Goal: Transaction & Acquisition: Purchase product/service

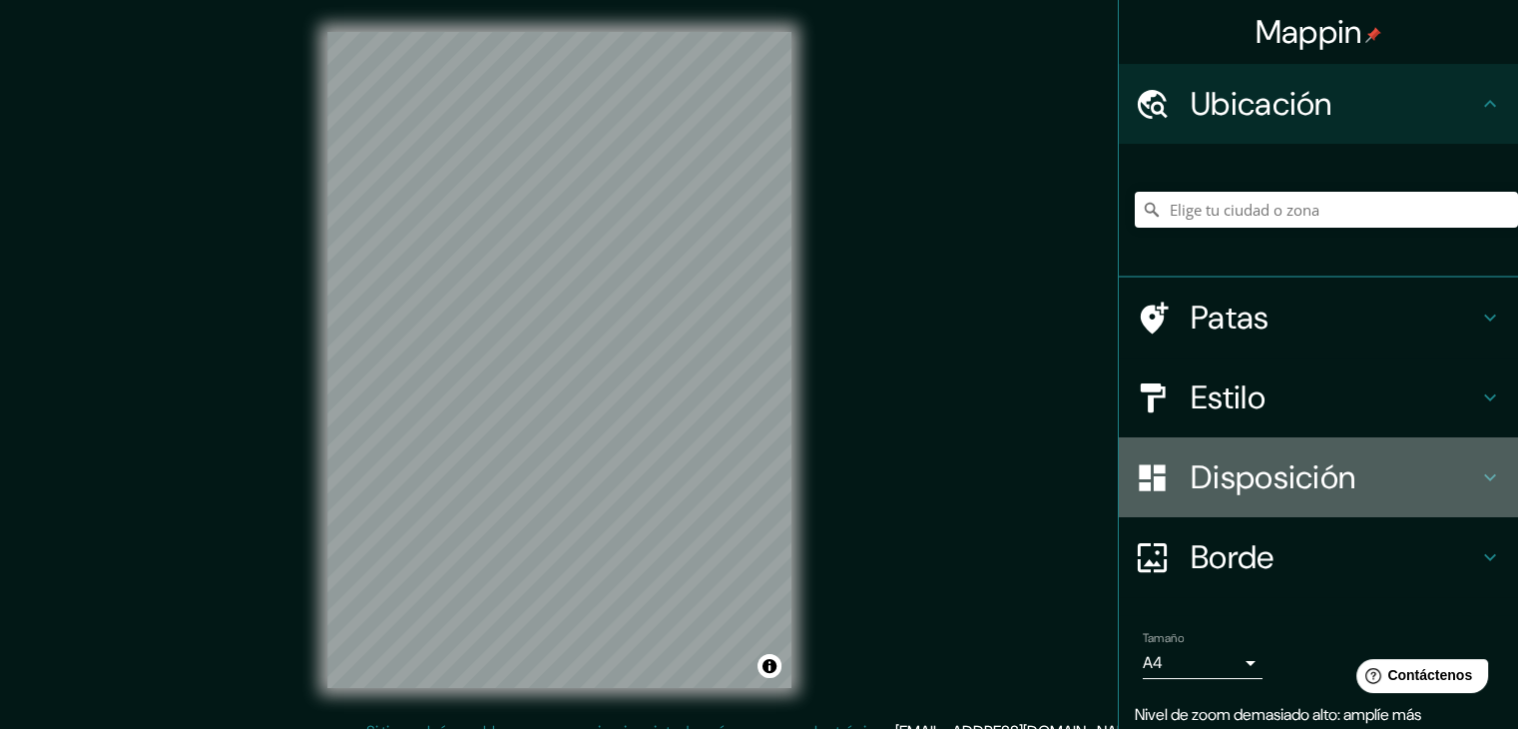
click at [1459, 476] on h4 "Disposición" at bounding box center [1334, 477] width 287 height 40
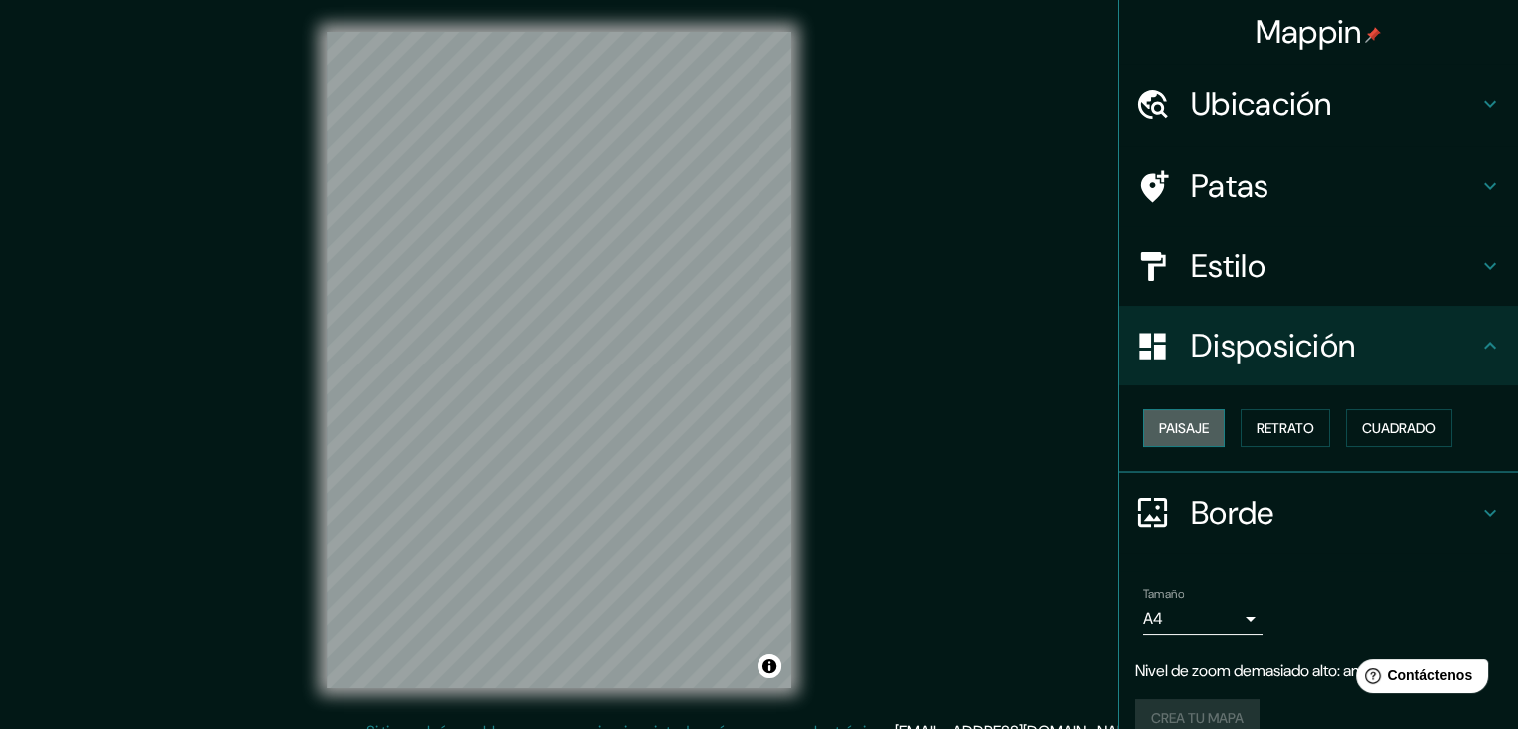
click at [1183, 433] on font "Paisaje" at bounding box center [1184, 428] width 50 height 18
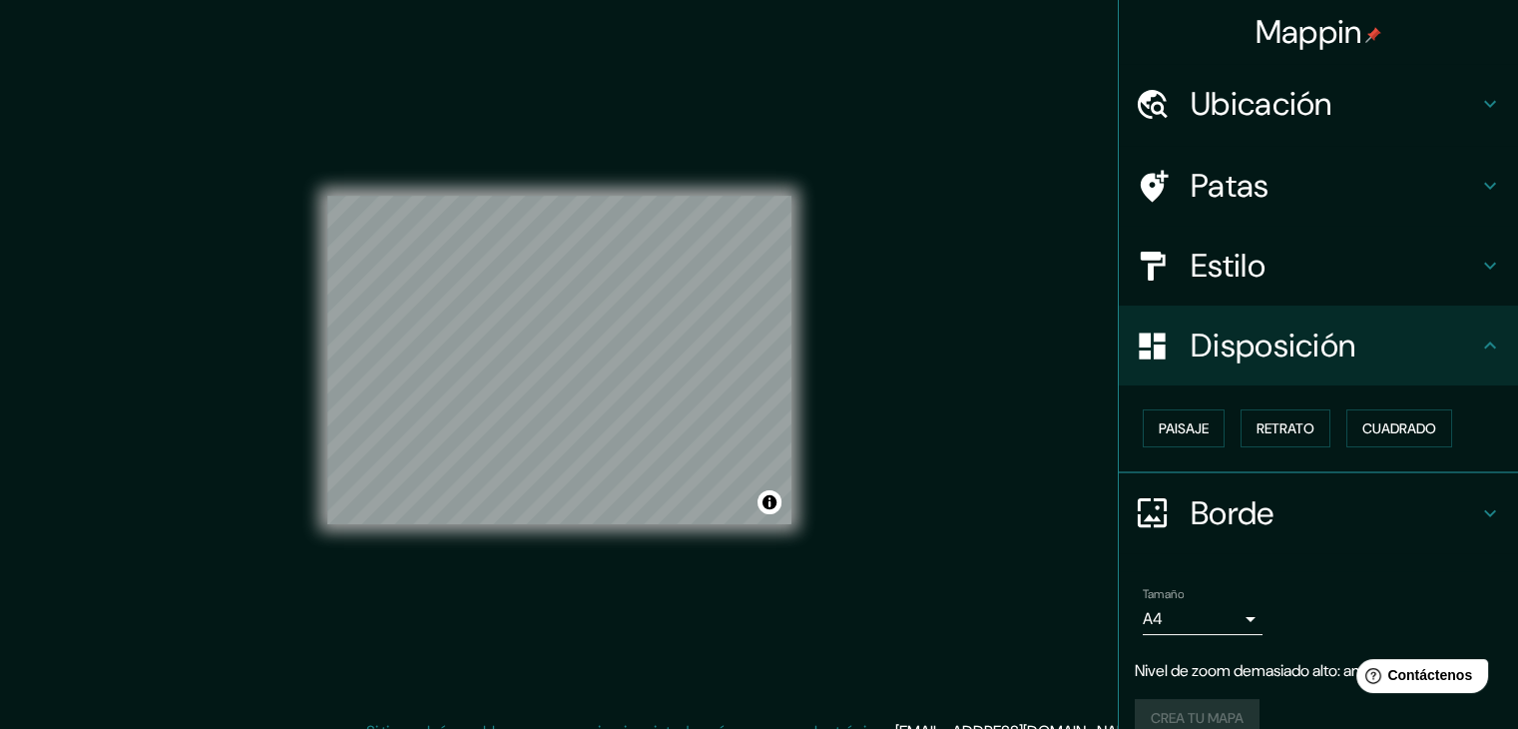
click at [659, 194] on div "© Mapbox © OpenStreetMap Mejora este mapa" at bounding box center [559, 360] width 464 height 656
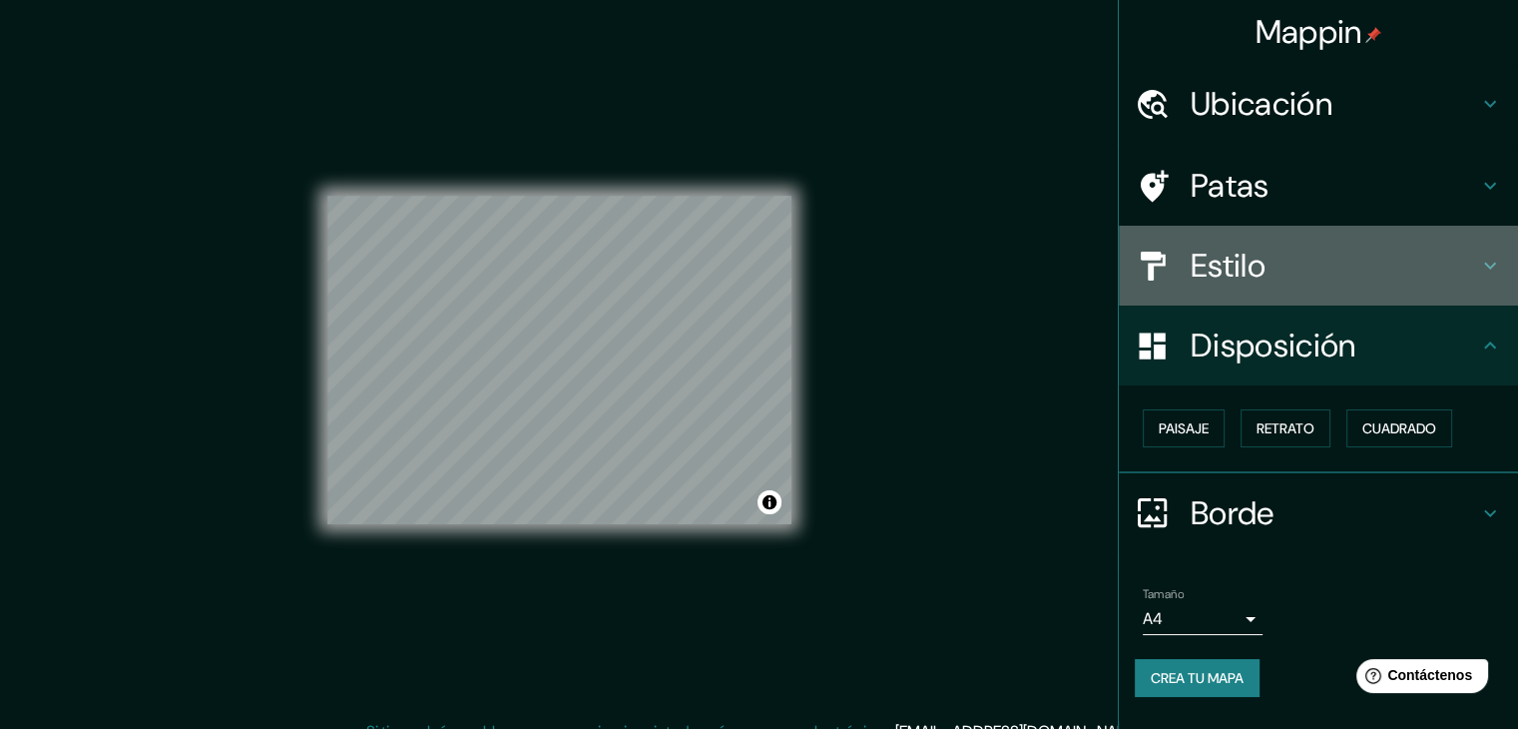
click at [1326, 270] on h4 "Estilo" at bounding box center [1334, 266] width 287 height 40
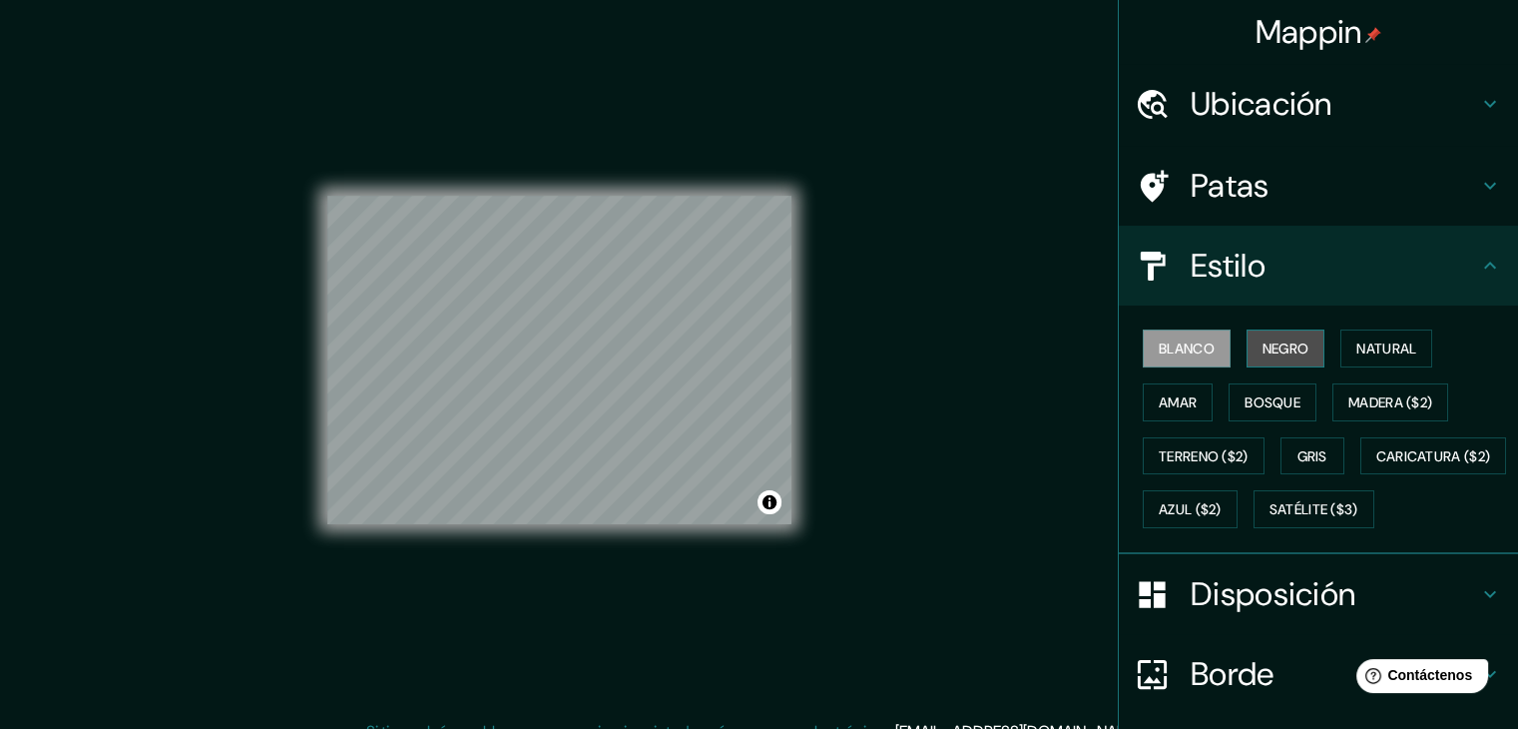
click at [1263, 352] on font "Negro" at bounding box center [1286, 348] width 47 height 18
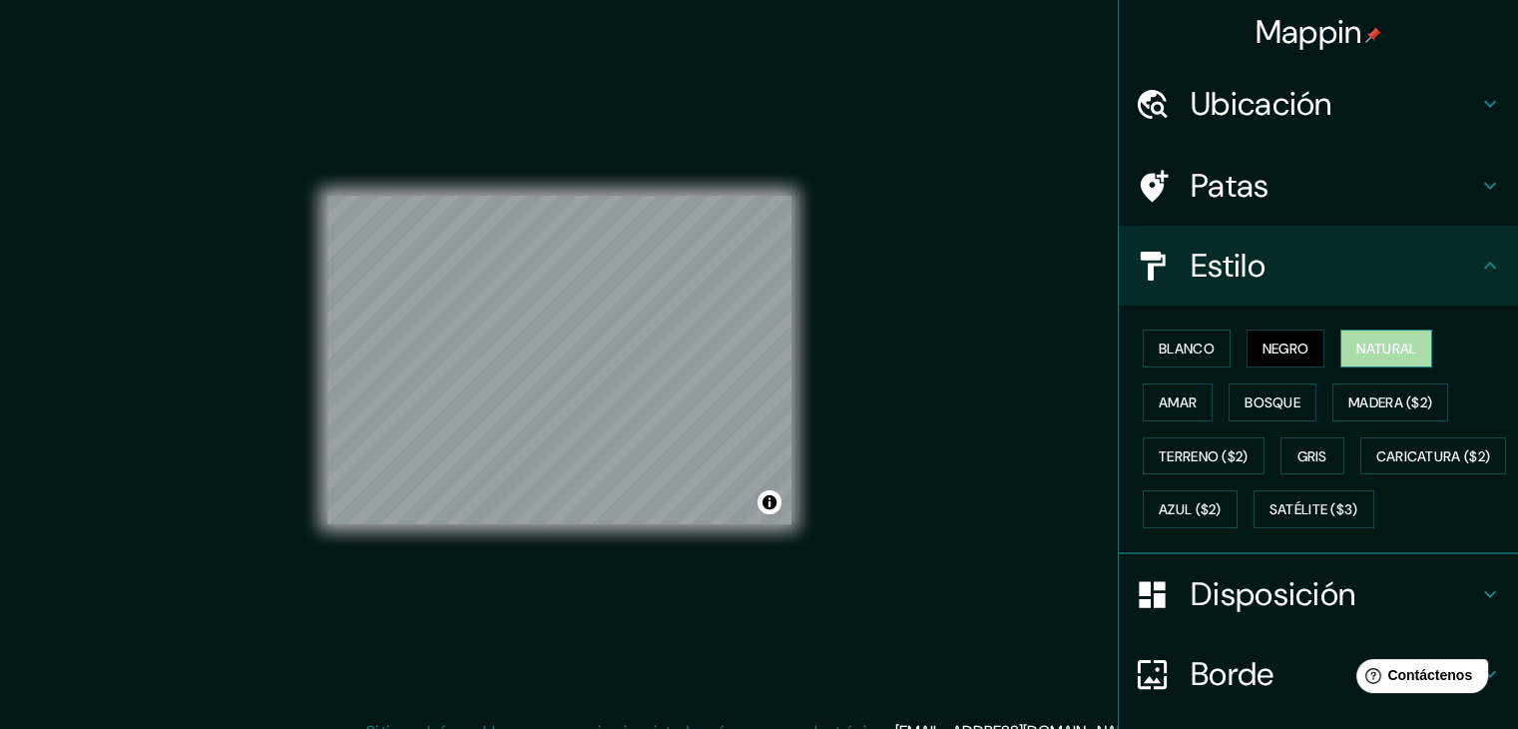
click at [1357, 344] on font "Natural" at bounding box center [1387, 348] width 60 height 18
click at [1159, 404] on font "Amar" at bounding box center [1178, 402] width 38 height 18
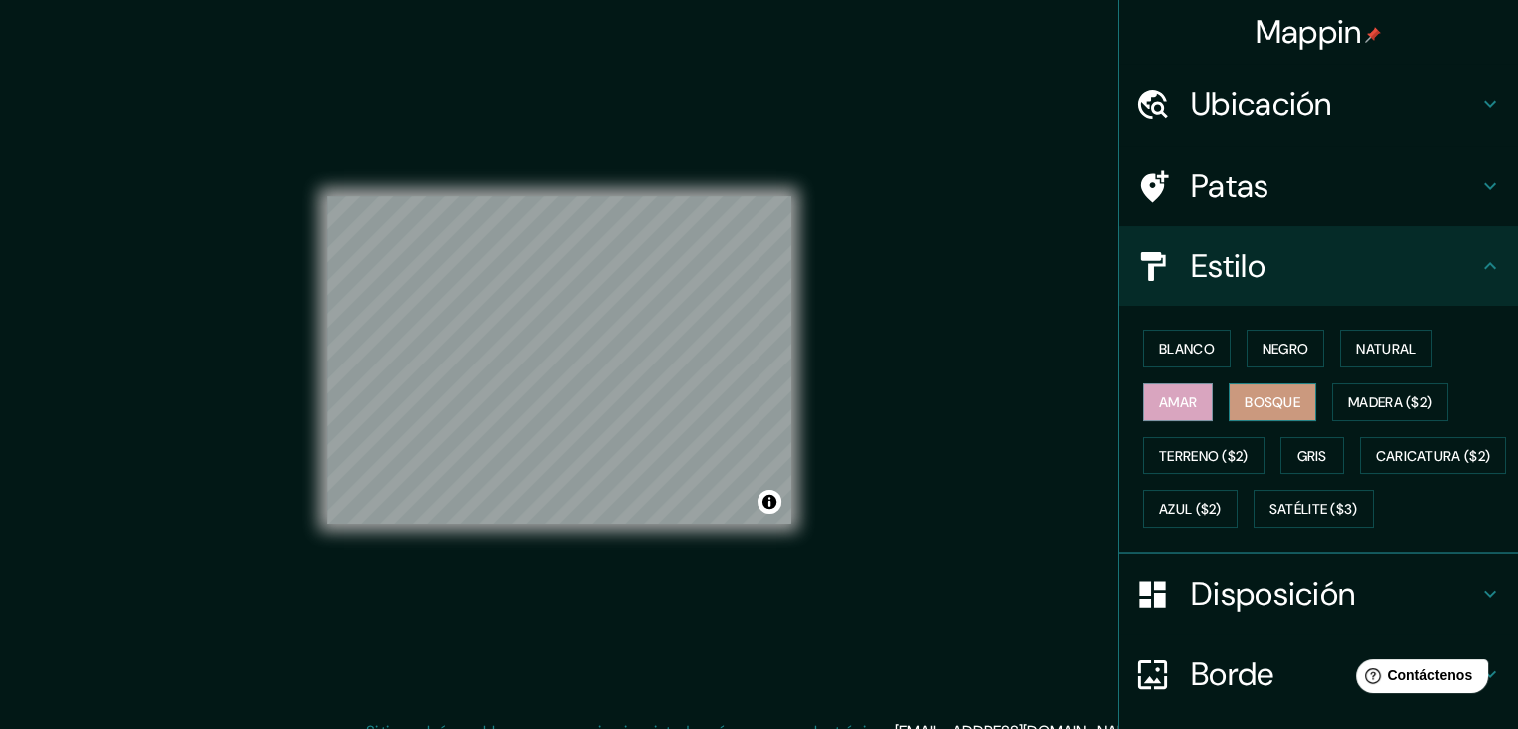
click at [1245, 399] on font "Bosque" at bounding box center [1273, 402] width 56 height 18
click at [1165, 408] on font "Amar" at bounding box center [1178, 402] width 38 height 18
click at [1245, 408] on font "Bosque" at bounding box center [1273, 402] width 56 height 18
click at [1298, 448] on font "Gris" at bounding box center [1313, 456] width 30 height 18
click at [1159, 400] on font "Amar" at bounding box center [1178, 402] width 38 height 18
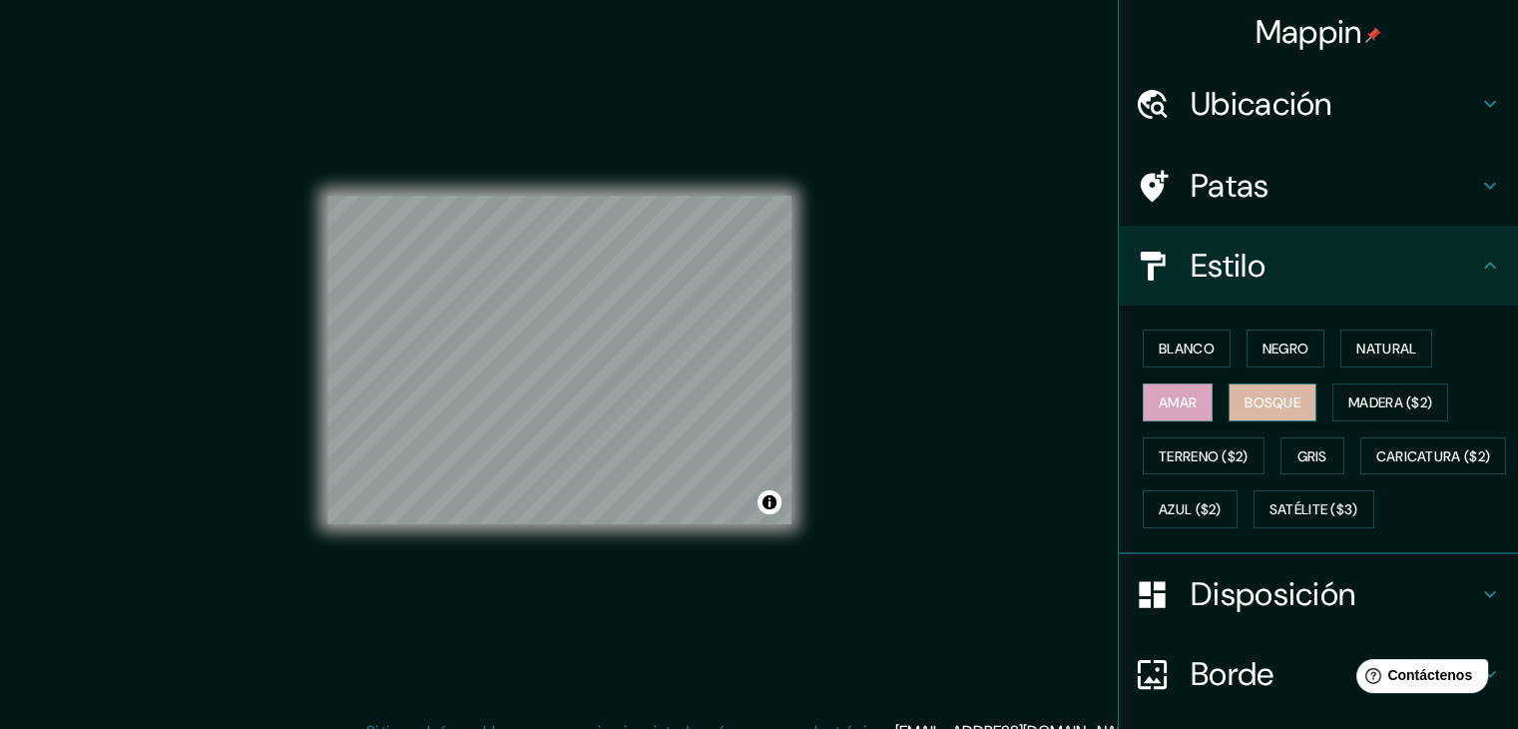
click at [1245, 404] on font "Bosque" at bounding box center [1273, 402] width 56 height 18
click at [1157, 383] on button "Amar" at bounding box center [1178, 402] width 70 height 38
click at [1258, 396] on font "Bosque" at bounding box center [1273, 402] width 56 height 18
click at [1143, 352] on button "Blanco" at bounding box center [1187, 348] width 88 height 38
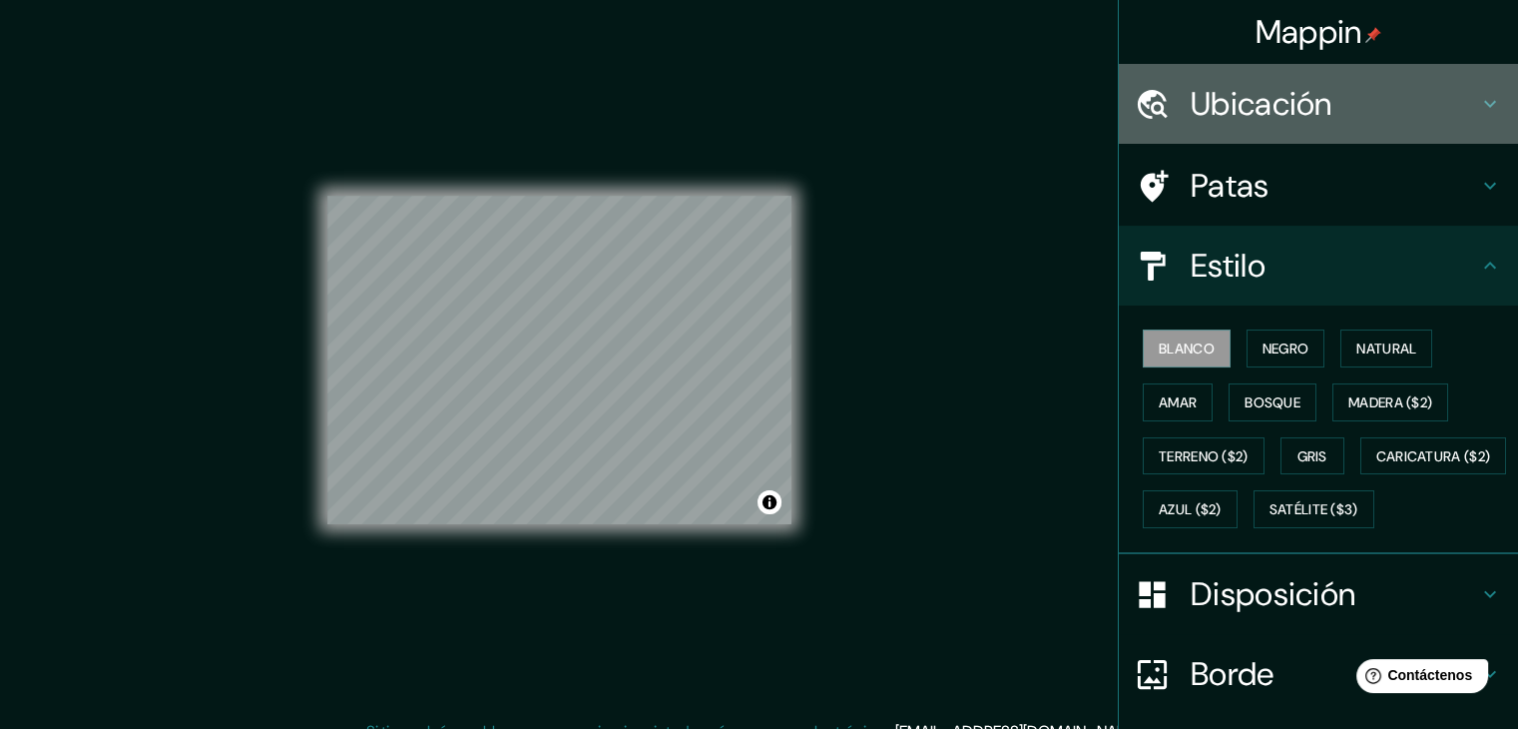
click at [1270, 103] on font "Ubicación" at bounding box center [1262, 104] width 142 height 42
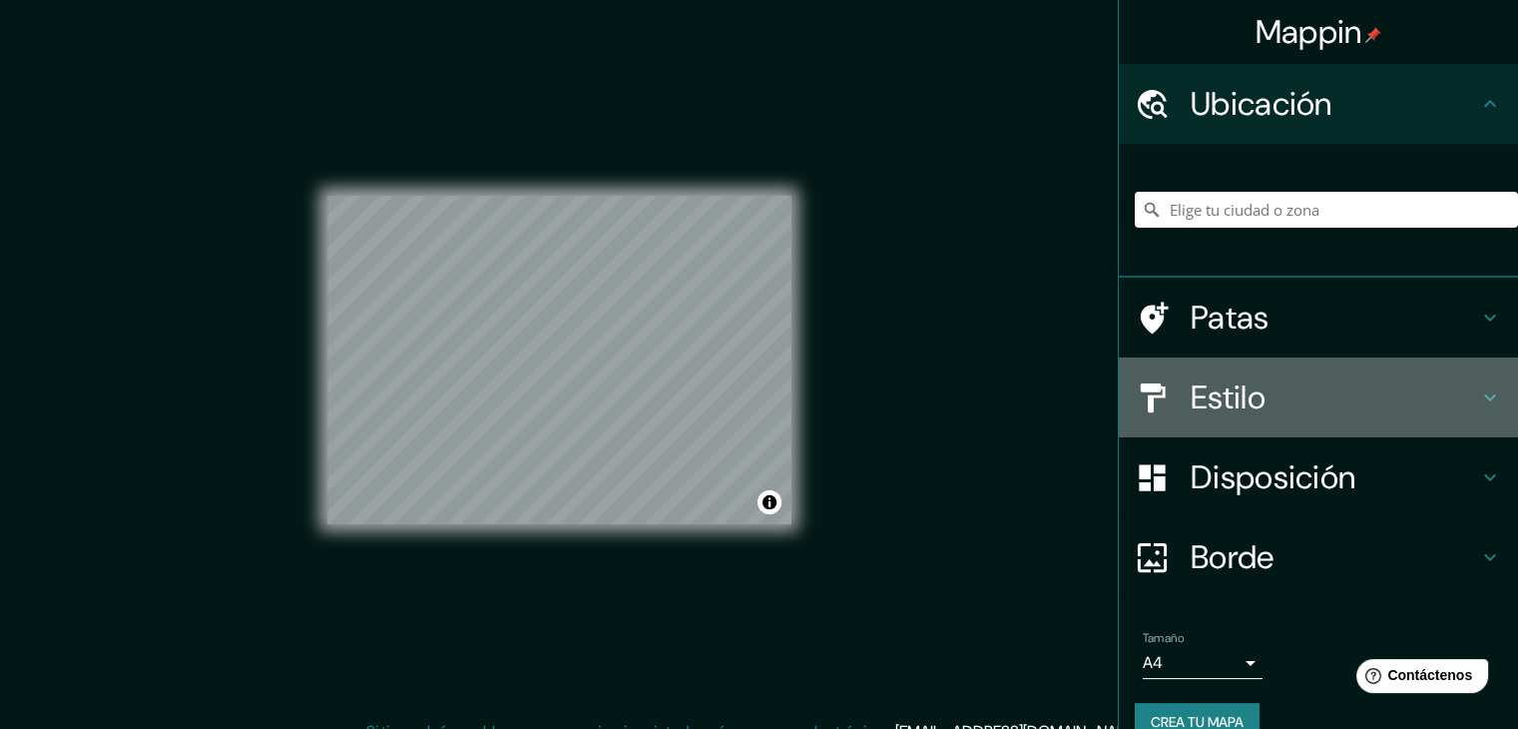
click at [1218, 383] on font "Estilo" at bounding box center [1228, 397] width 75 height 42
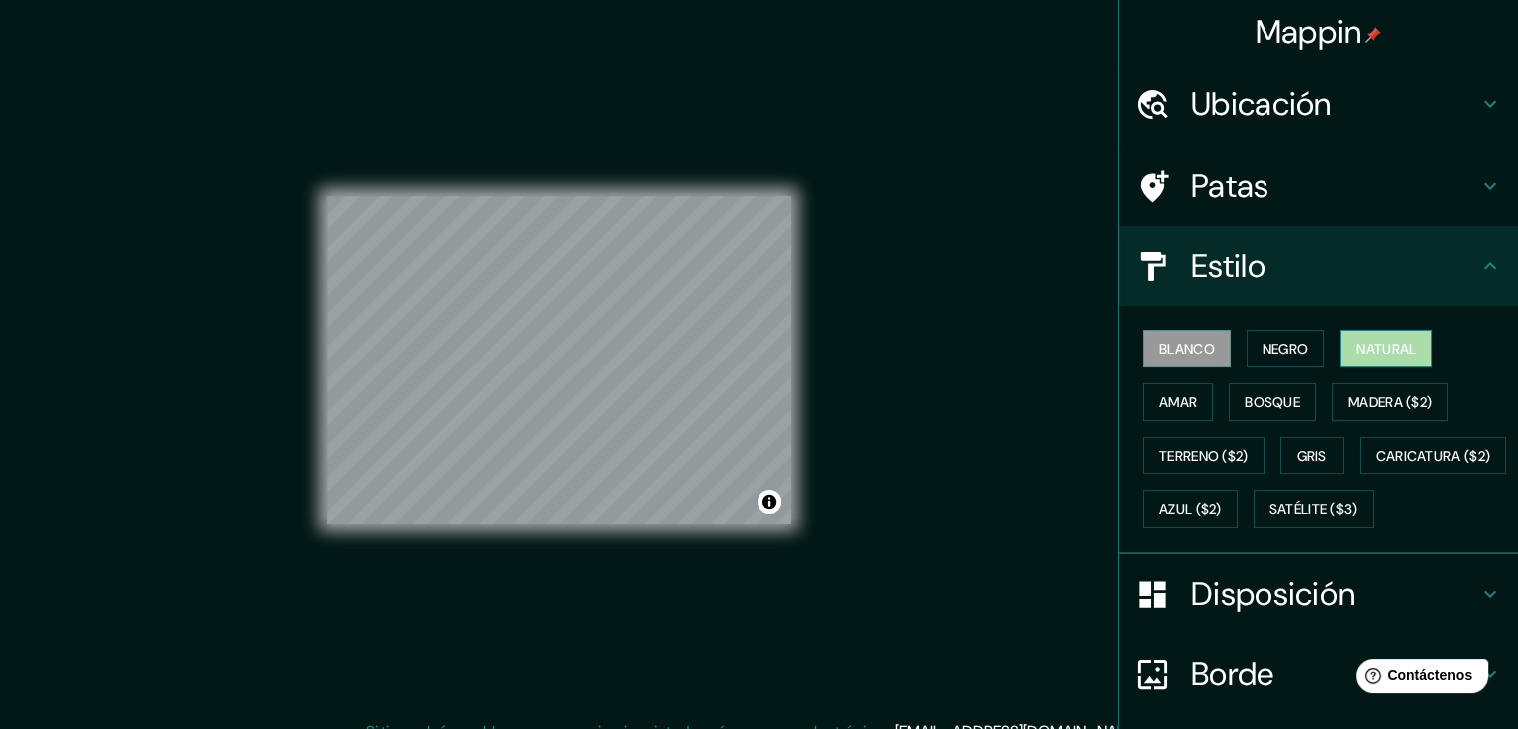
click at [1400, 336] on font "Natural" at bounding box center [1387, 348] width 60 height 26
click at [1163, 359] on font "Blanco" at bounding box center [1187, 348] width 56 height 26
click at [1367, 359] on button "Natural" at bounding box center [1387, 348] width 92 height 38
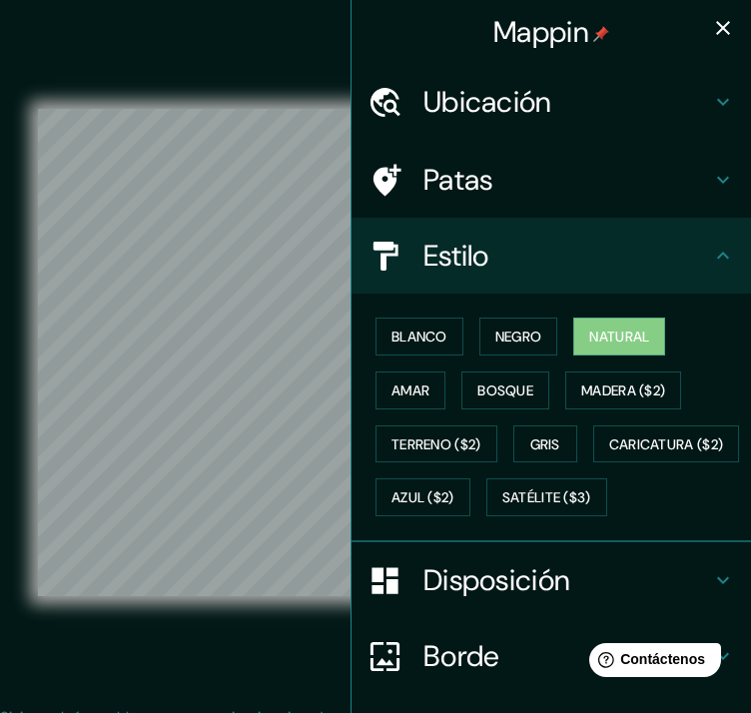
click at [711, 32] on icon "button" at bounding box center [723, 28] width 24 height 24
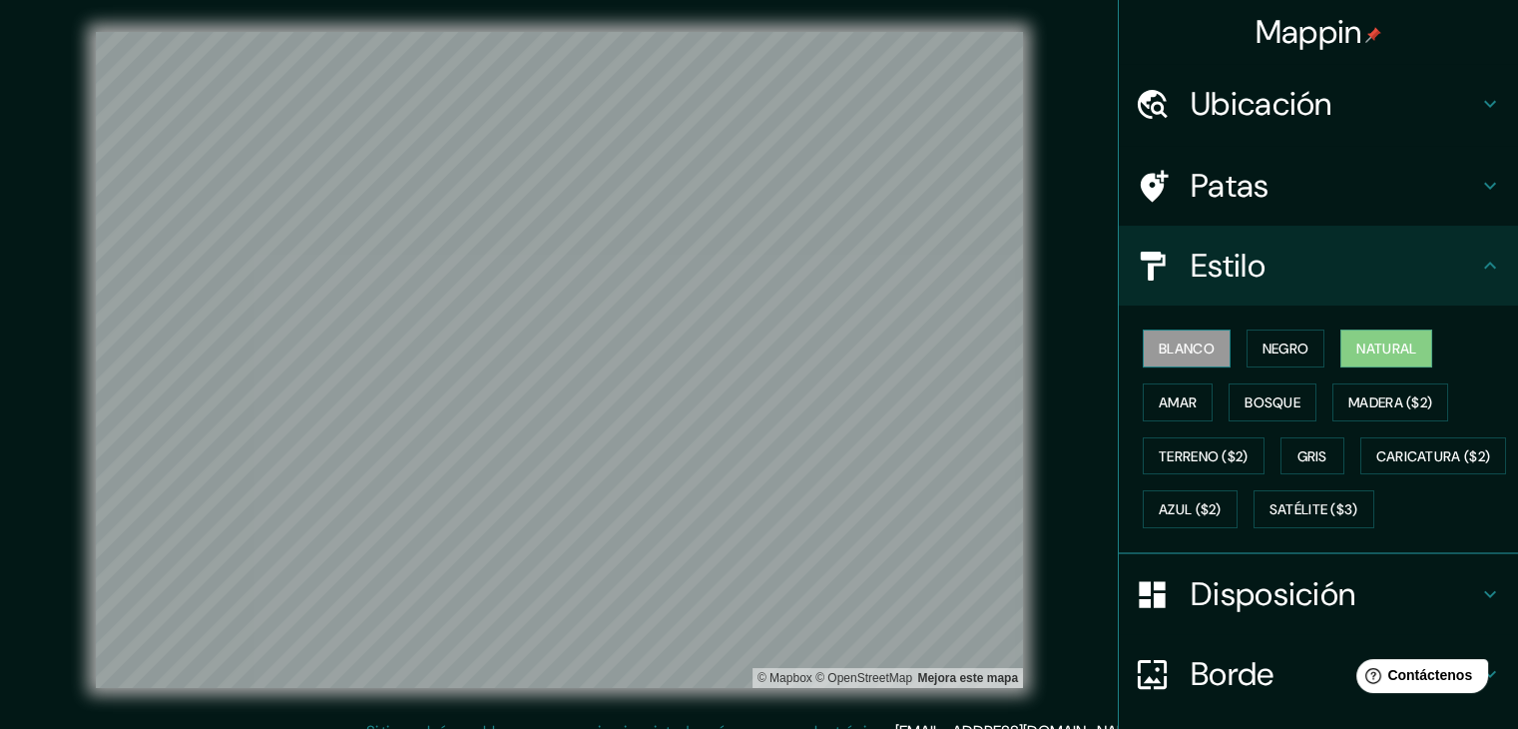
click at [1190, 339] on font "Blanco" at bounding box center [1187, 348] width 56 height 18
click at [1182, 408] on font "Amar" at bounding box center [1178, 402] width 38 height 26
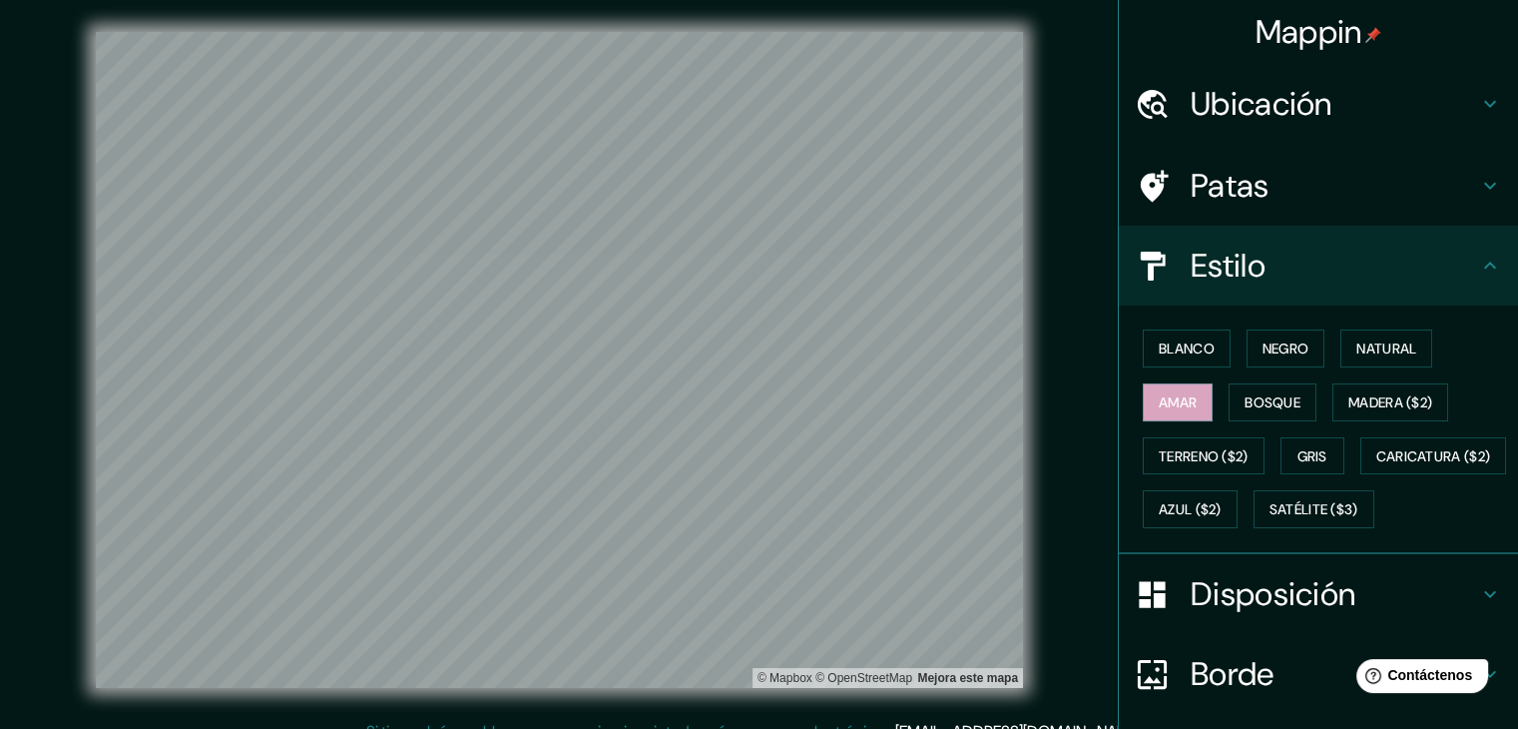
click at [1181, 326] on div "Blanco Negro Natural Amar Bosque Madera ($2) Terreno ($2) Gris Caricatura ($2) …" at bounding box center [1326, 428] width 383 height 215
click at [1169, 344] on font "Blanco" at bounding box center [1187, 348] width 56 height 18
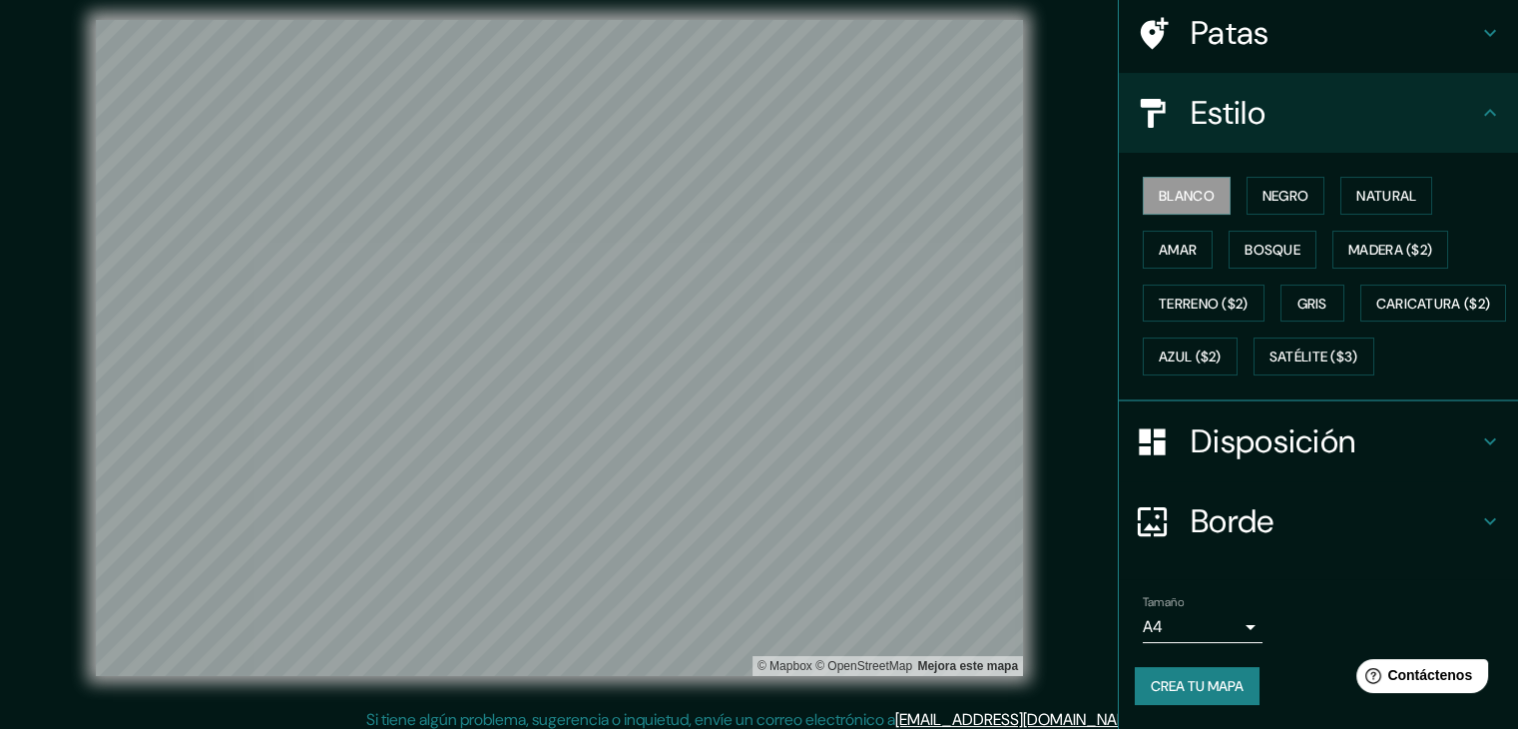
scroll to position [23, 0]
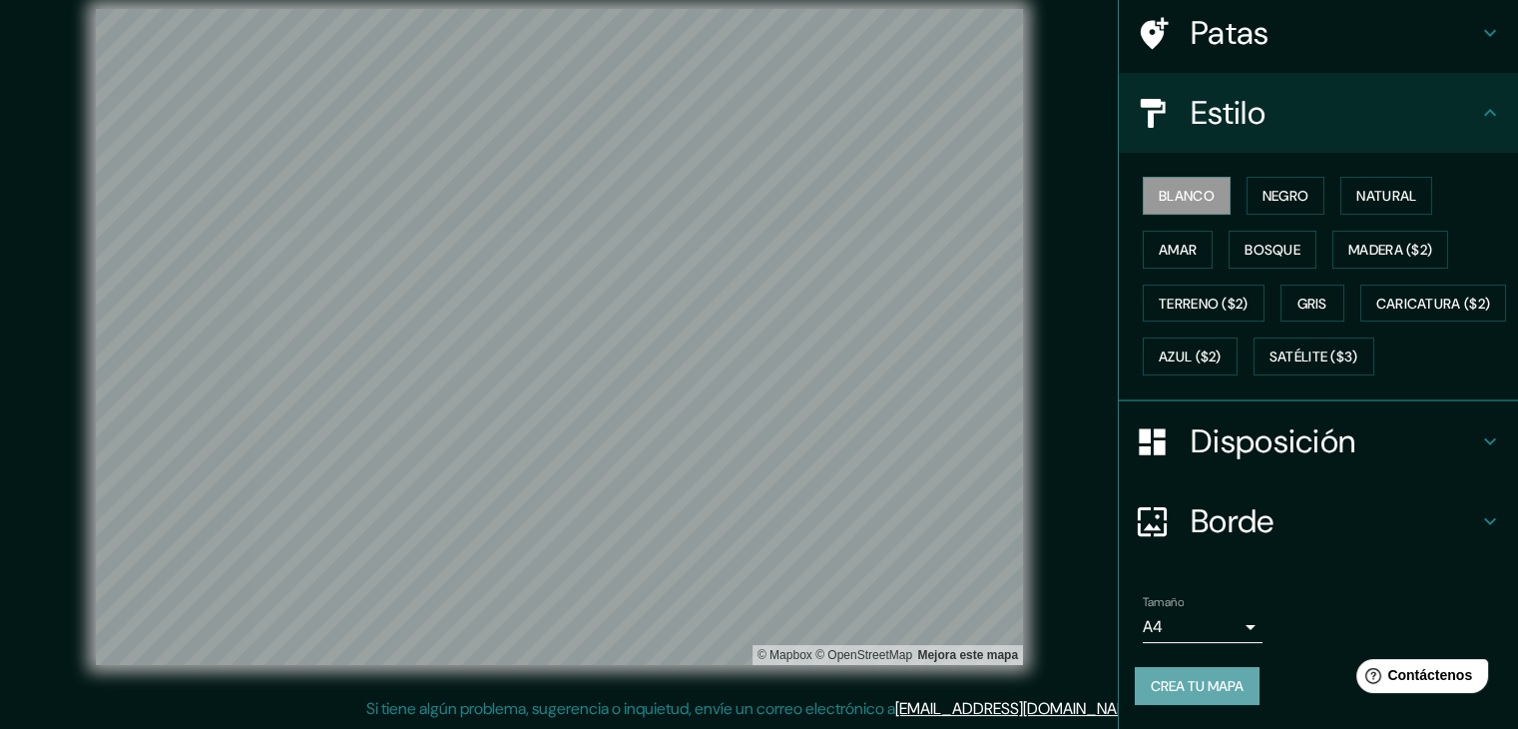
click at [1214, 684] on font "Crea tu mapa" at bounding box center [1197, 686] width 93 height 18
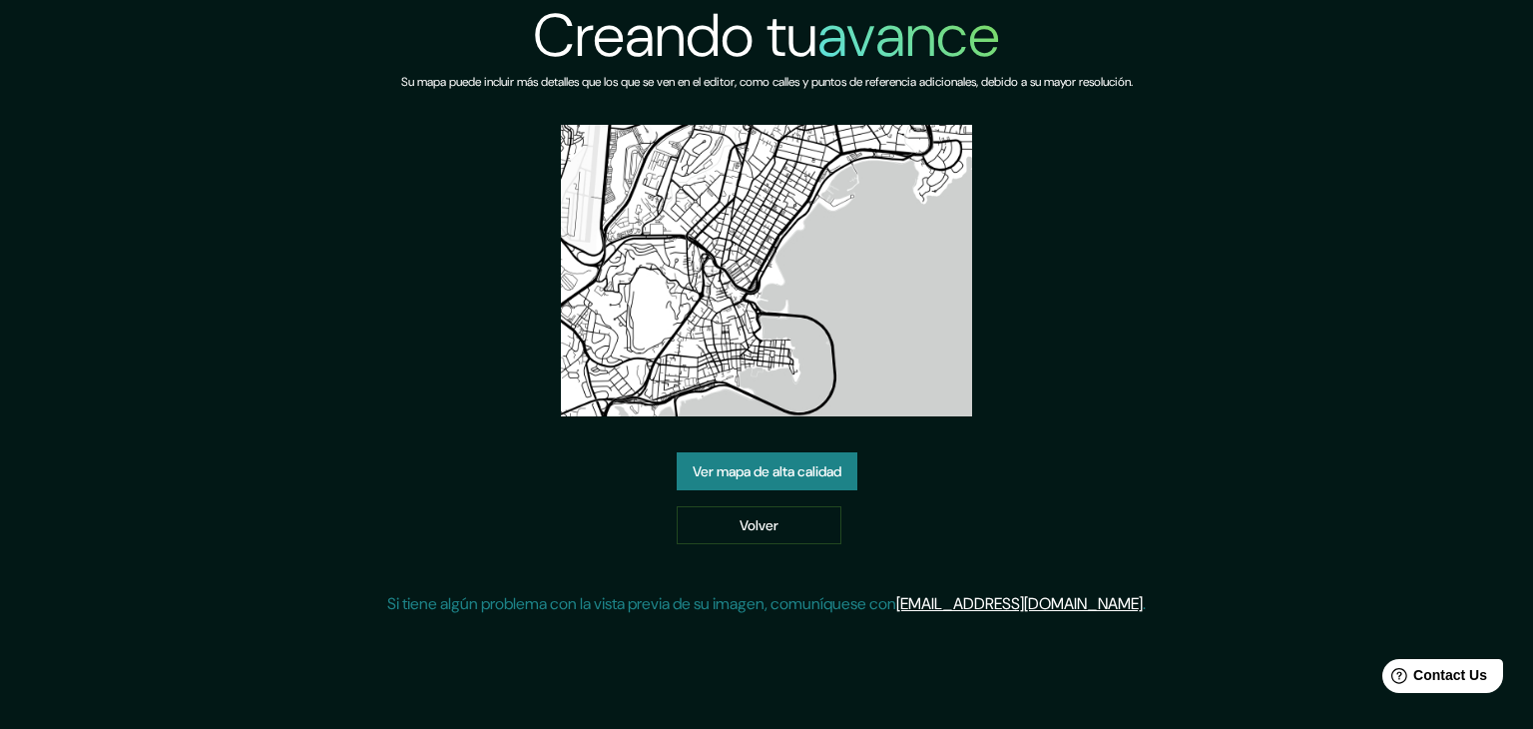
click at [775, 483] on font "Ver mapa de alta calidad" at bounding box center [767, 471] width 149 height 26
